Goal: Task Accomplishment & Management: Manage account settings

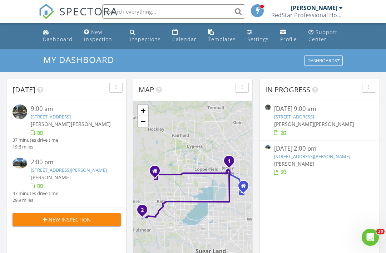
scroll to position [651, 386]
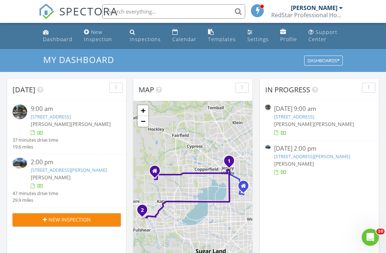
click at [141, 40] on div "Inspections" at bounding box center [145, 39] width 31 height 7
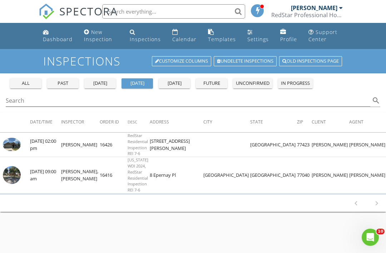
click at [15, 144] on img at bounding box center [12, 144] width 18 height 13
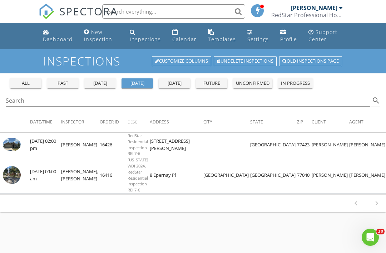
click at [17, 172] on img at bounding box center [12, 175] width 18 height 18
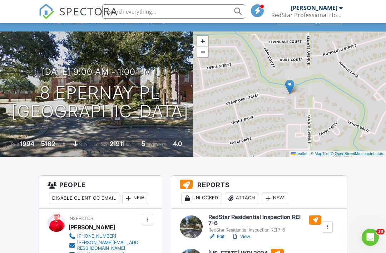
scroll to position [47, 0]
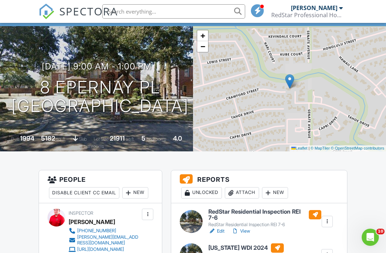
click at [194, 222] on div at bounding box center [191, 221] width 23 height 23
